Goal: Task Accomplishment & Management: Manage account settings

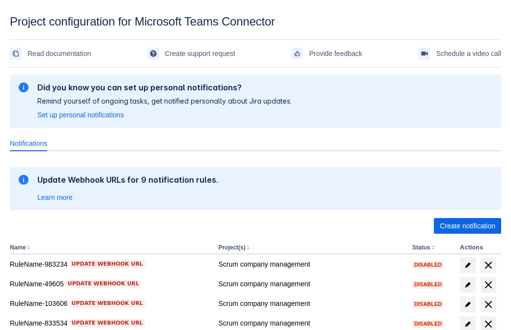
click at [467, 226] on span "Create notification" at bounding box center [466, 226] width 55 height 16
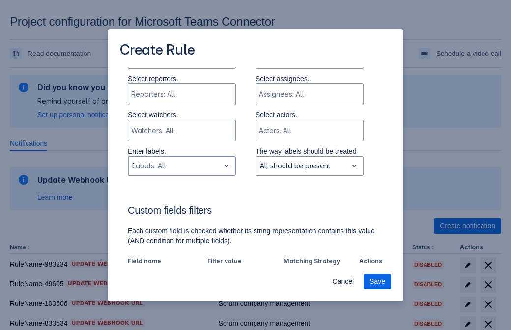
type input "370155_label"
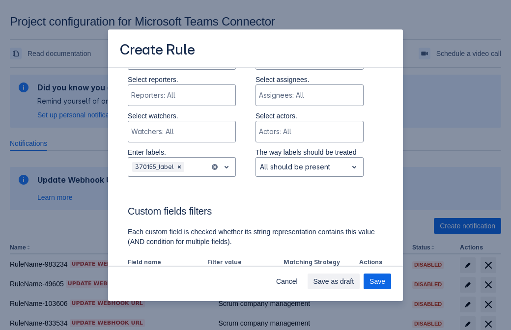
scroll to position [608, 0]
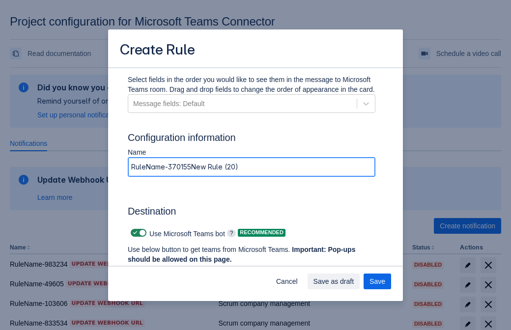
type input "RuleName-370155New Rule (20)"
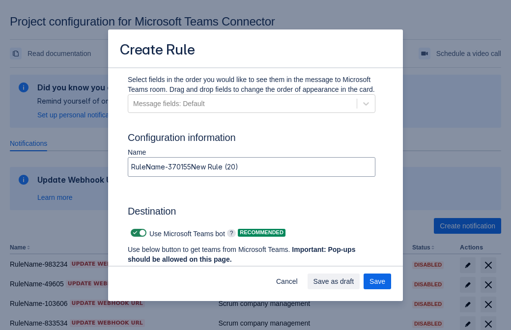
click at [134, 233] on span at bounding box center [135, 233] width 8 height 8
click at [134, 233] on input "checkbox" at bounding box center [134, 233] width 6 height 6
checkbox input "false"
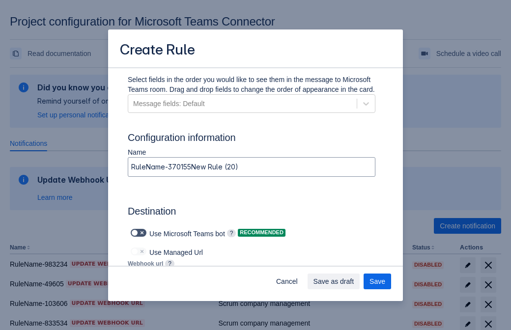
type input "https://prod-103.westeurope.logic.azure.com:443/workflows/562279af401f414e8dae6…"
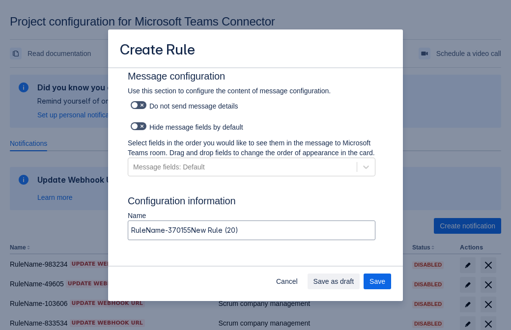
click at [354, 281] on span "Save as draft" at bounding box center [333, 282] width 41 height 16
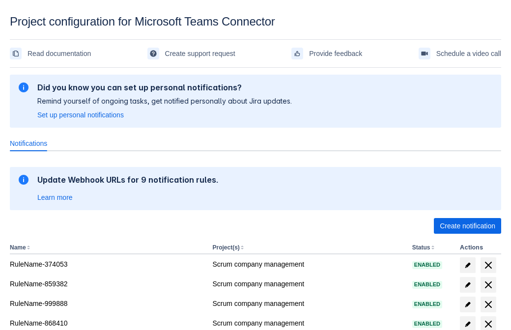
scroll to position [192, 0]
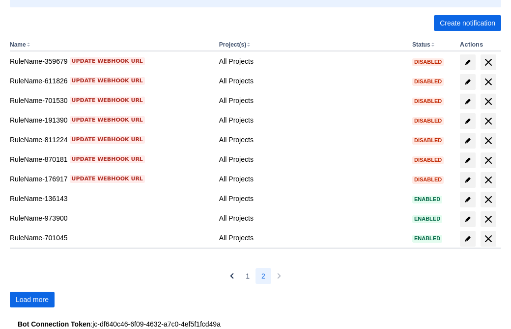
click at [32, 300] on span "Load more" at bounding box center [32, 300] width 33 height 16
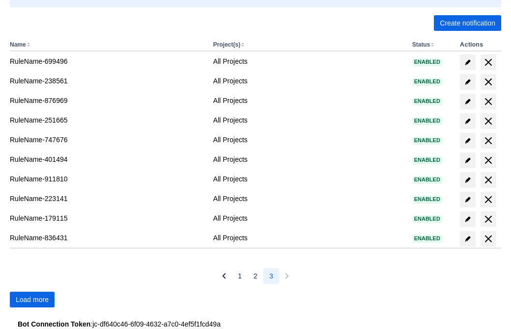
click at [32, 300] on span "Load more" at bounding box center [32, 300] width 33 height 16
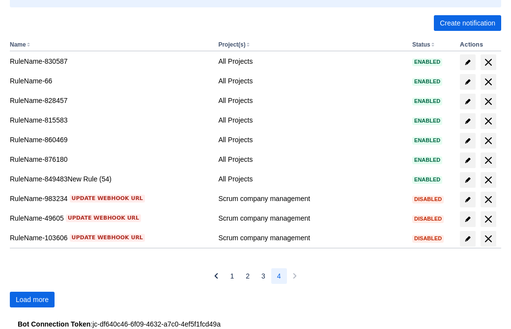
click at [32, 300] on span "Load more" at bounding box center [32, 300] width 33 height 16
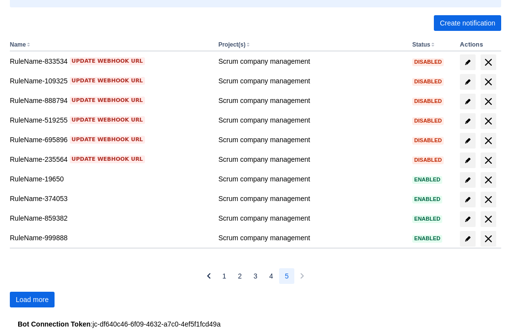
click at [32, 300] on span "Load more" at bounding box center [32, 300] width 33 height 16
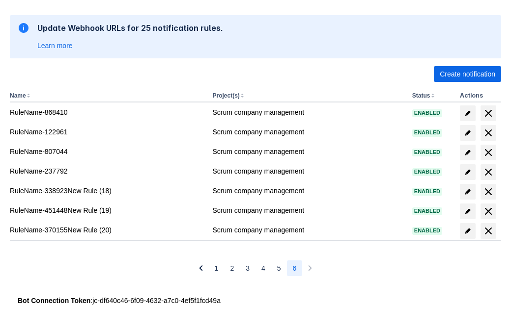
click at [488, 231] on span "delete" at bounding box center [488, 231] width 12 height 12
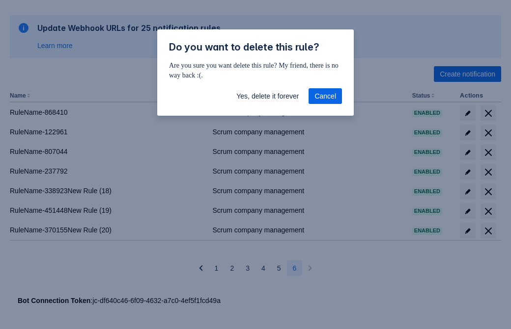
click at [267, 96] on span "Yes, delete it forever" at bounding box center [267, 96] width 62 height 16
